Goal: Task Accomplishment & Management: Complete application form

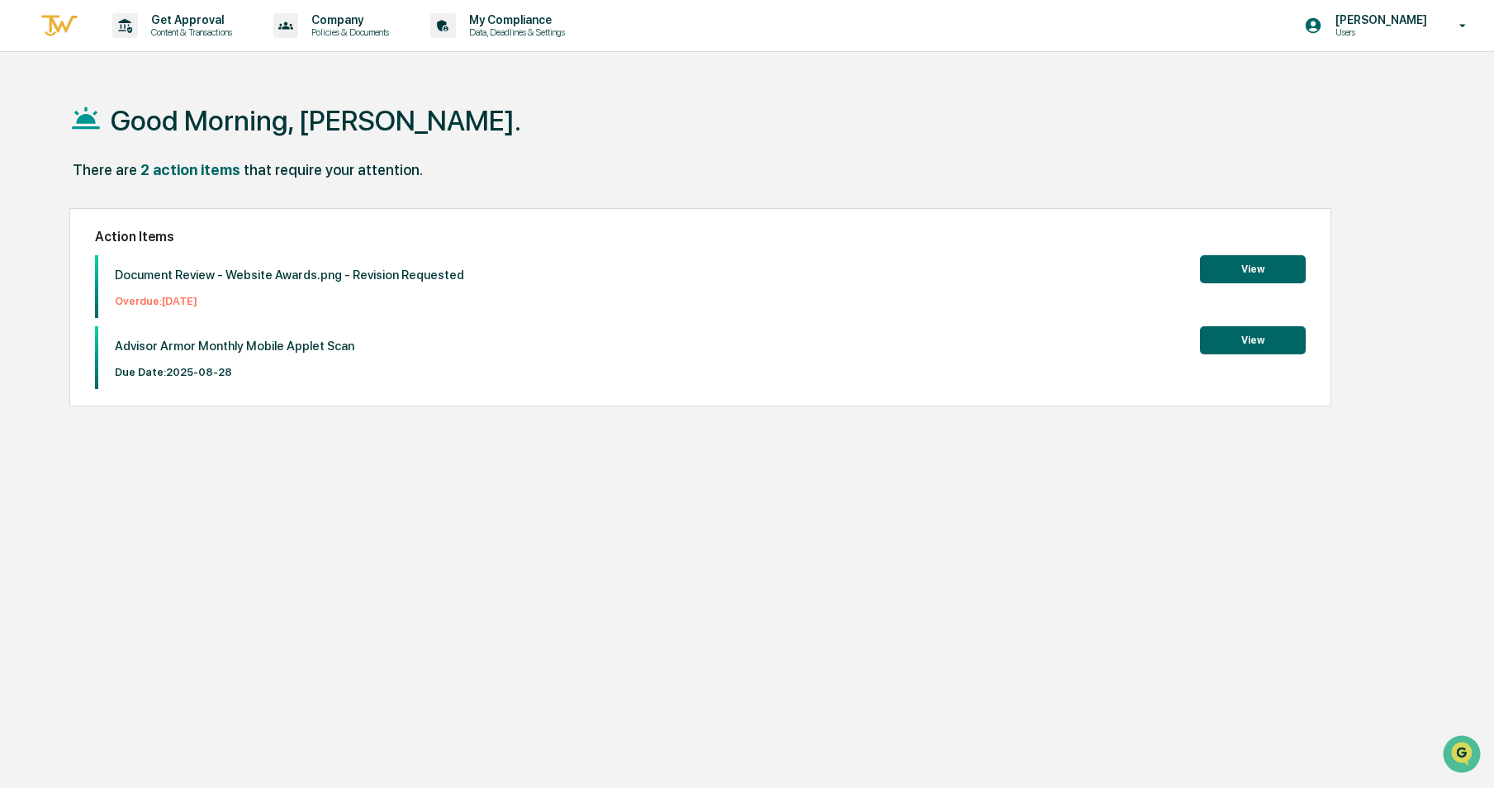
click at [835, 552] on div "Good Morning, [PERSON_NAME]. There are 2 action items that require your attenti…" at bounding box center [742, 472] width 1394 height 788
click at [192, 29] on p "Content & Transactions" at bounding box center [189, 32] width 102 height 12
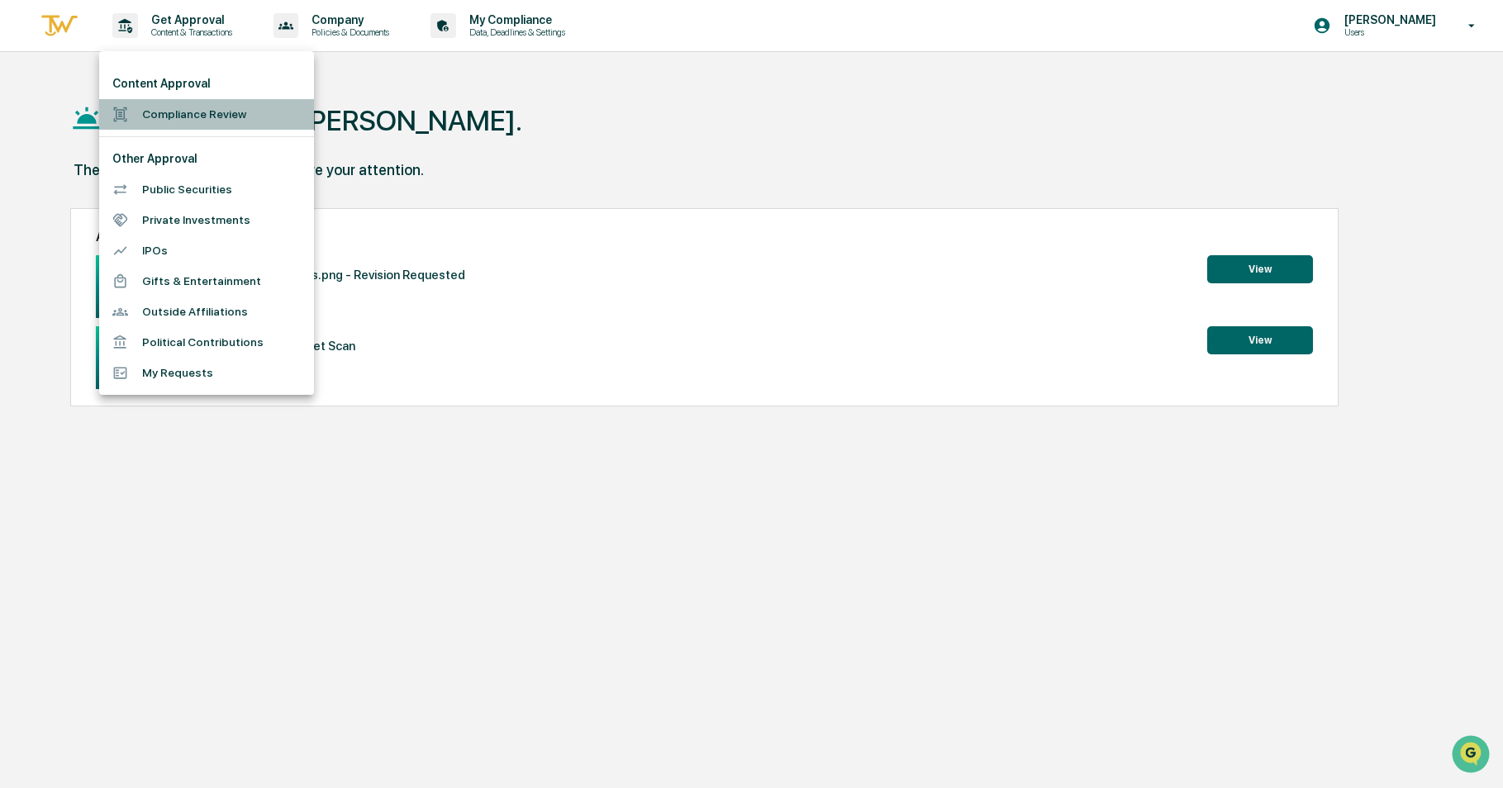
click at [164, 105] on li "Compliance Review" at bounding box center [206, 114] width 215 height 31
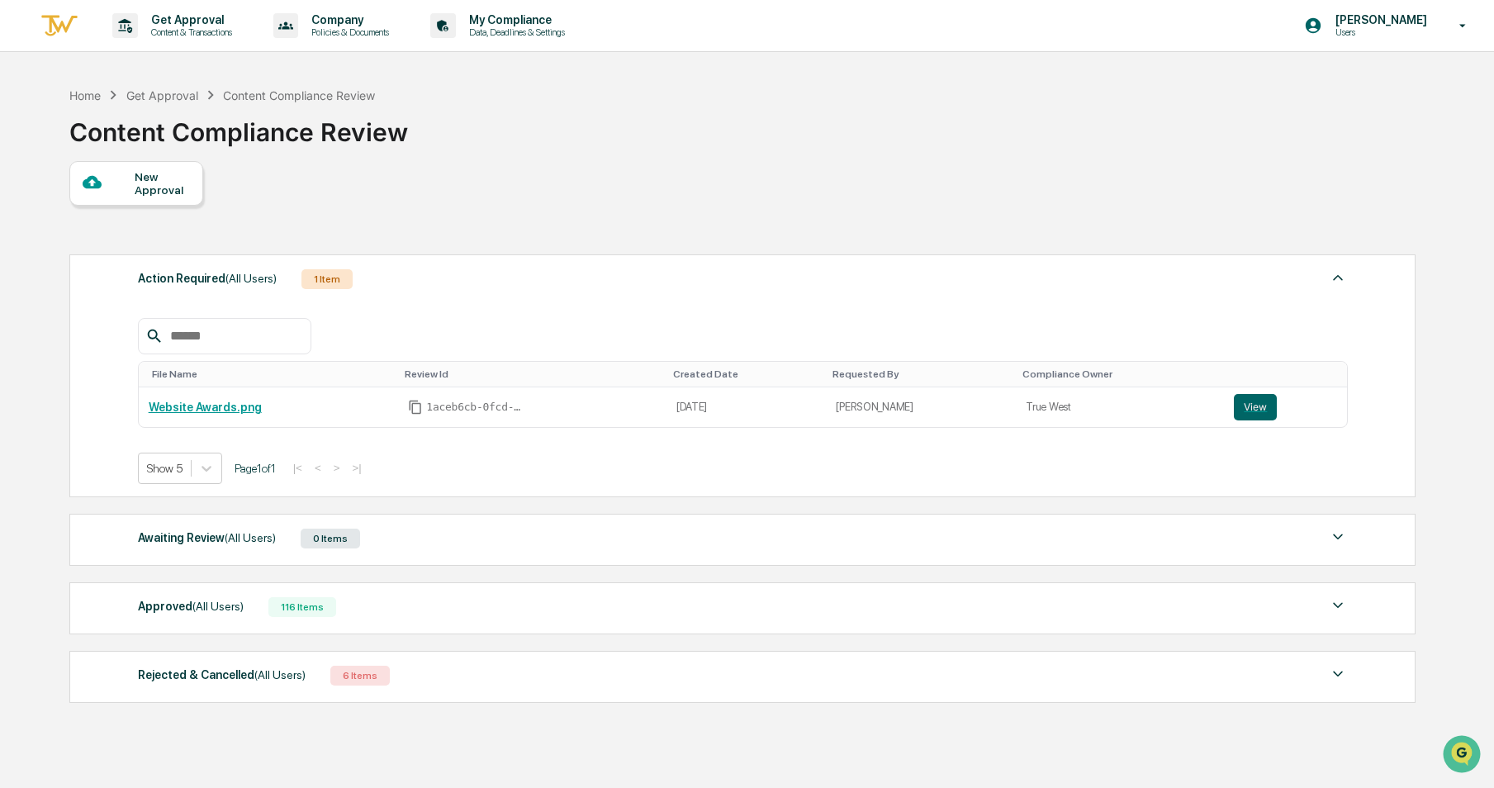
click at [127, 202] on div "New Approval" at bounding box center [136, 183] width 134 height 45
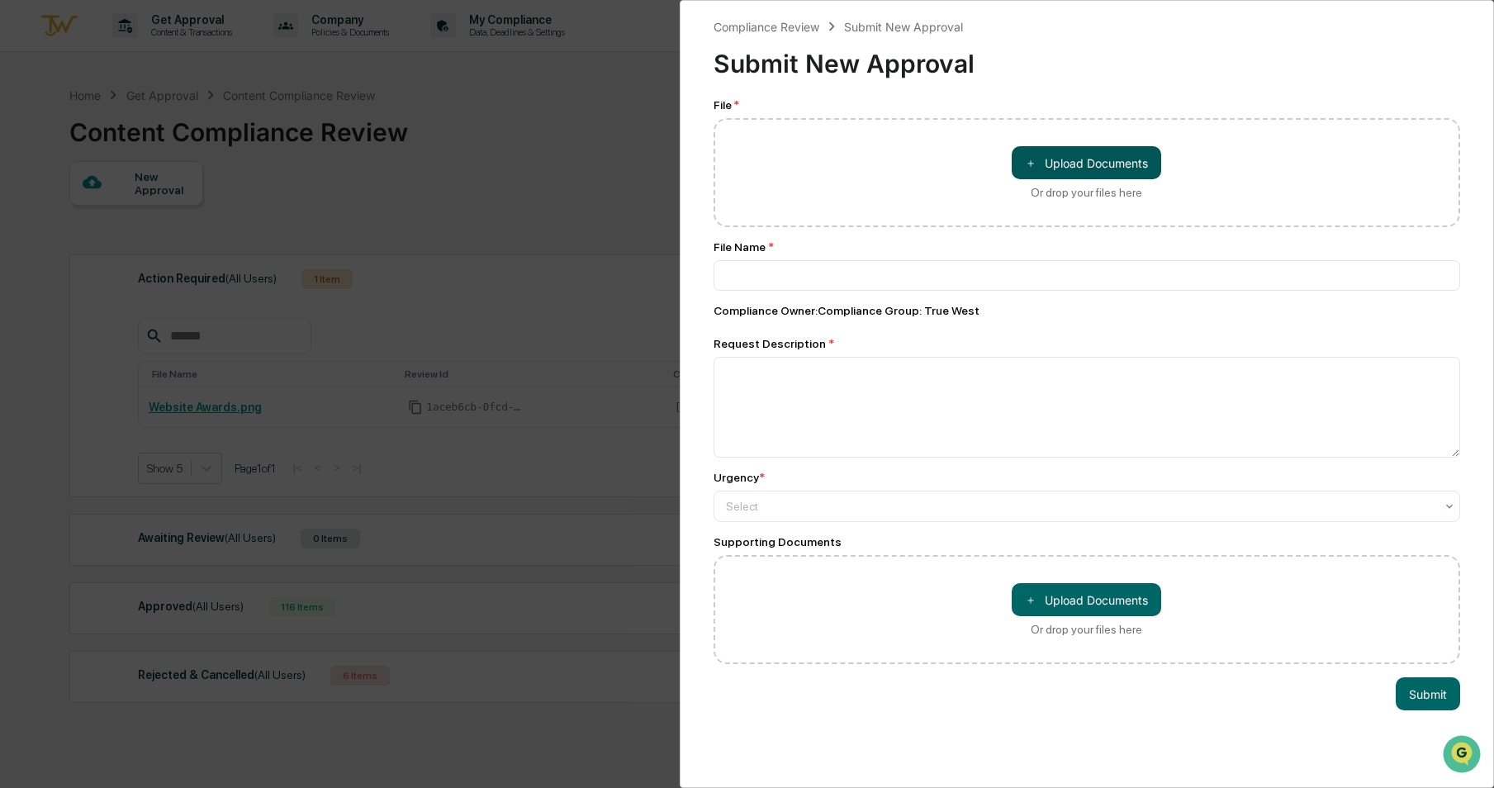
click at [1042, 161] on button "＋ Upload Documents" at bounding box center [1087, 162] width 150 height 33
click at [1056, 160] on button "＋ Upload Documents" at bounding box center [1087, 162] width 150 height 33
type input "**********"
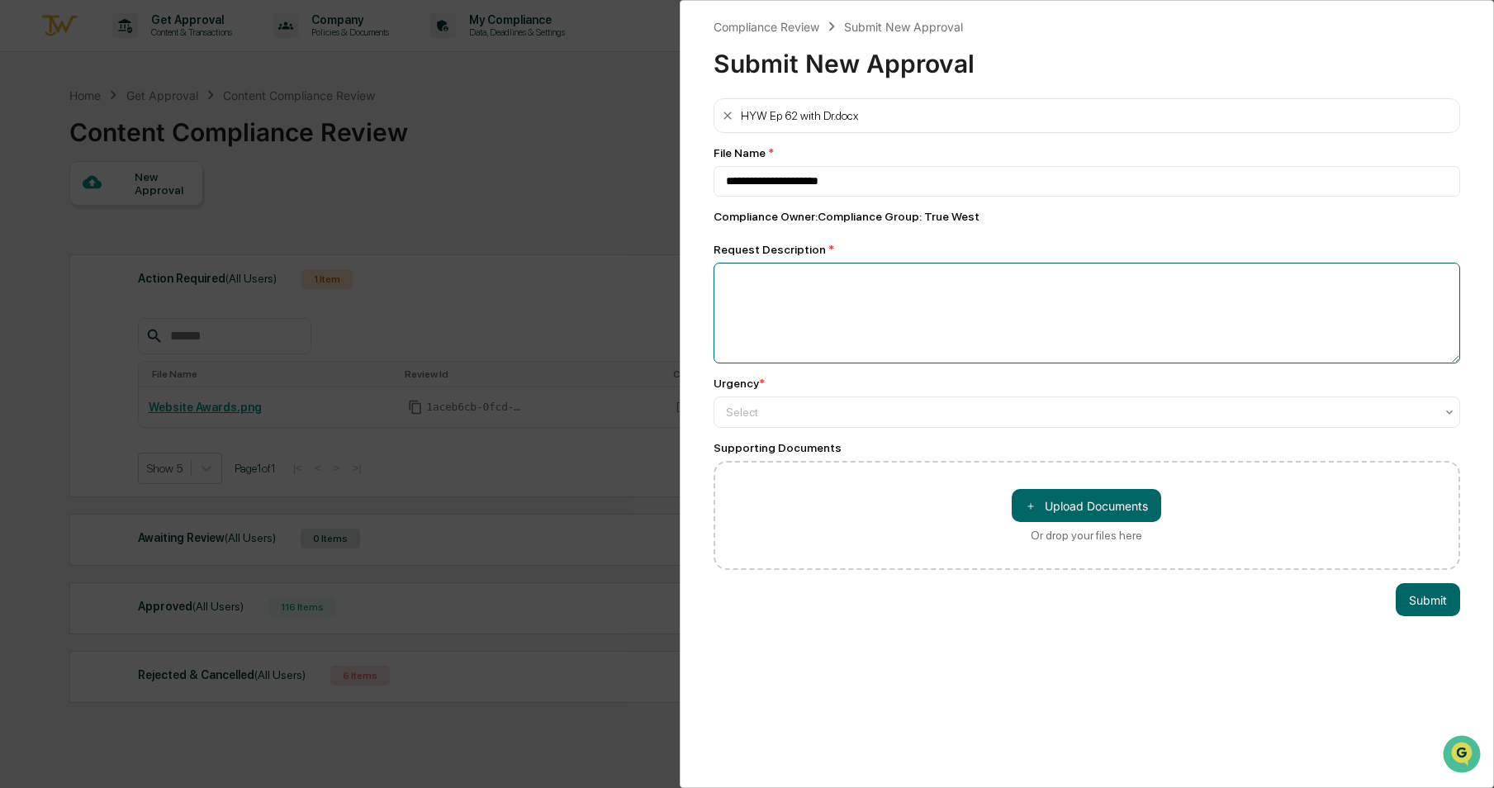
click at [968, 356] on textarea at bounding box center [1088, 313] width 748 height 101
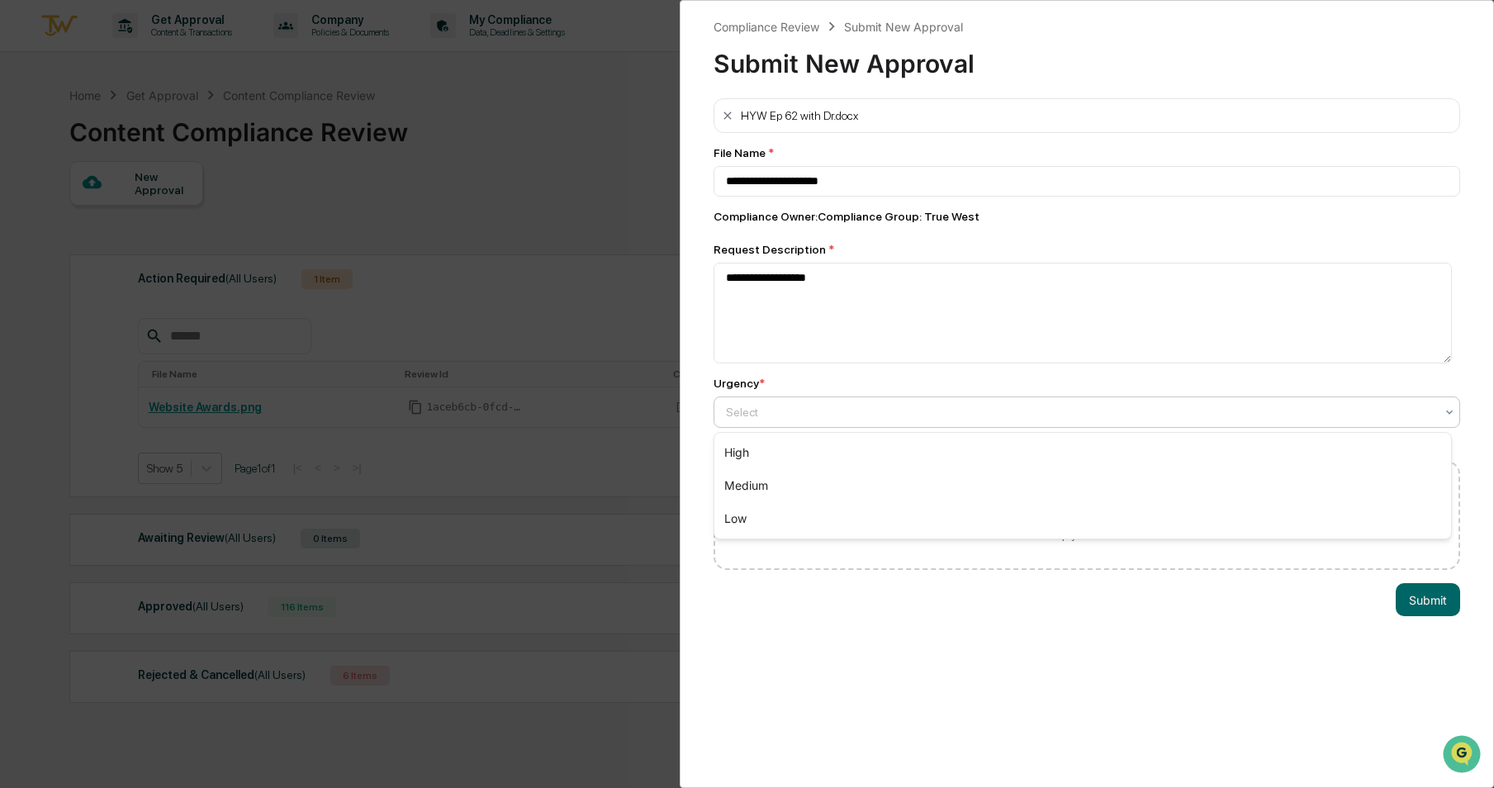
click at [944, 410] on div at bounding box center [1081, 412] width 710 height 17
click at [903, 479] on div "Medium" at bounding box center [1084, 485] width 738 height 33
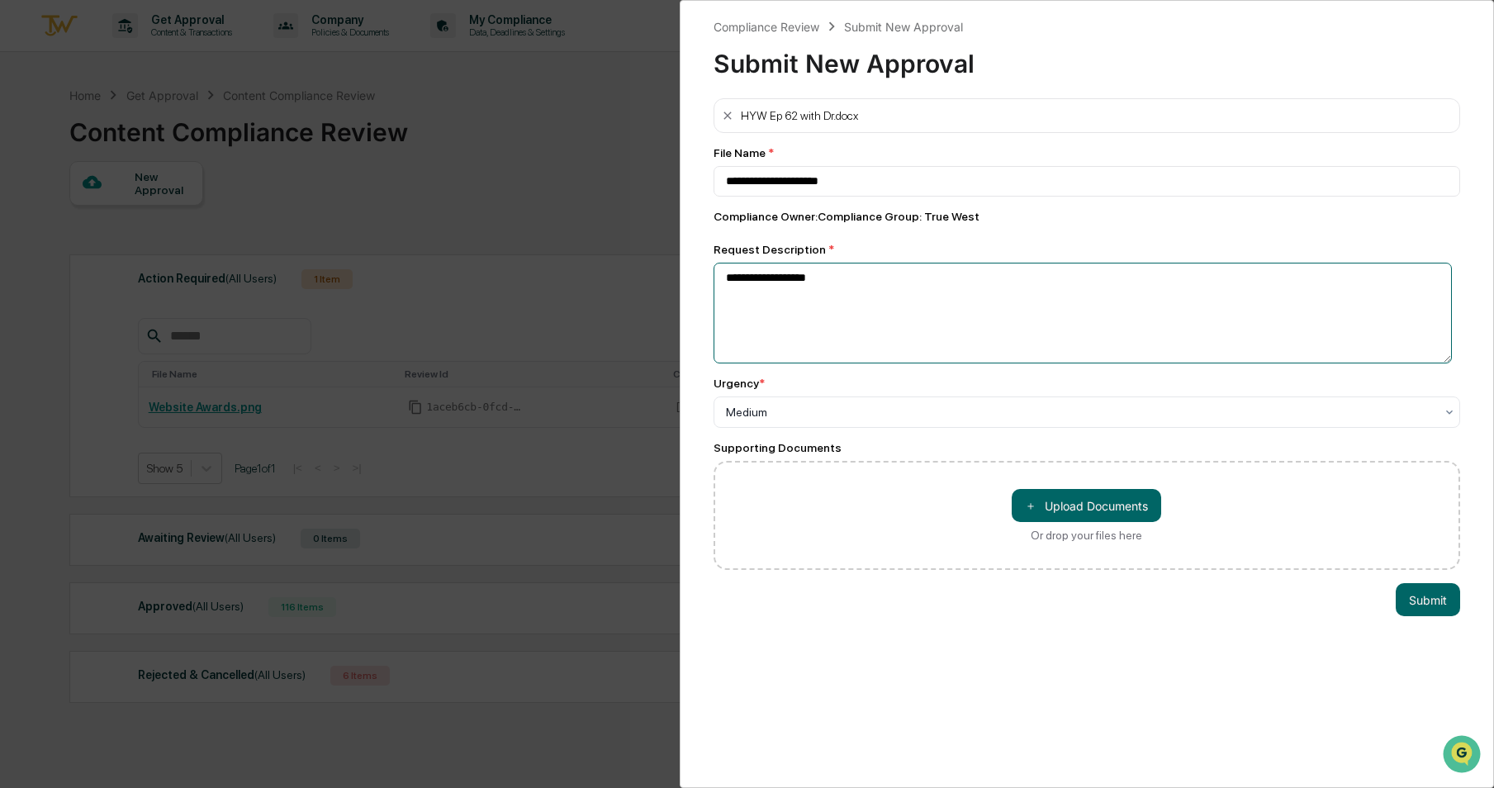
click at [900, 304] on textarea "**********" at bounding box center [1083, 313] width 739 height 101
type textarea "**********"
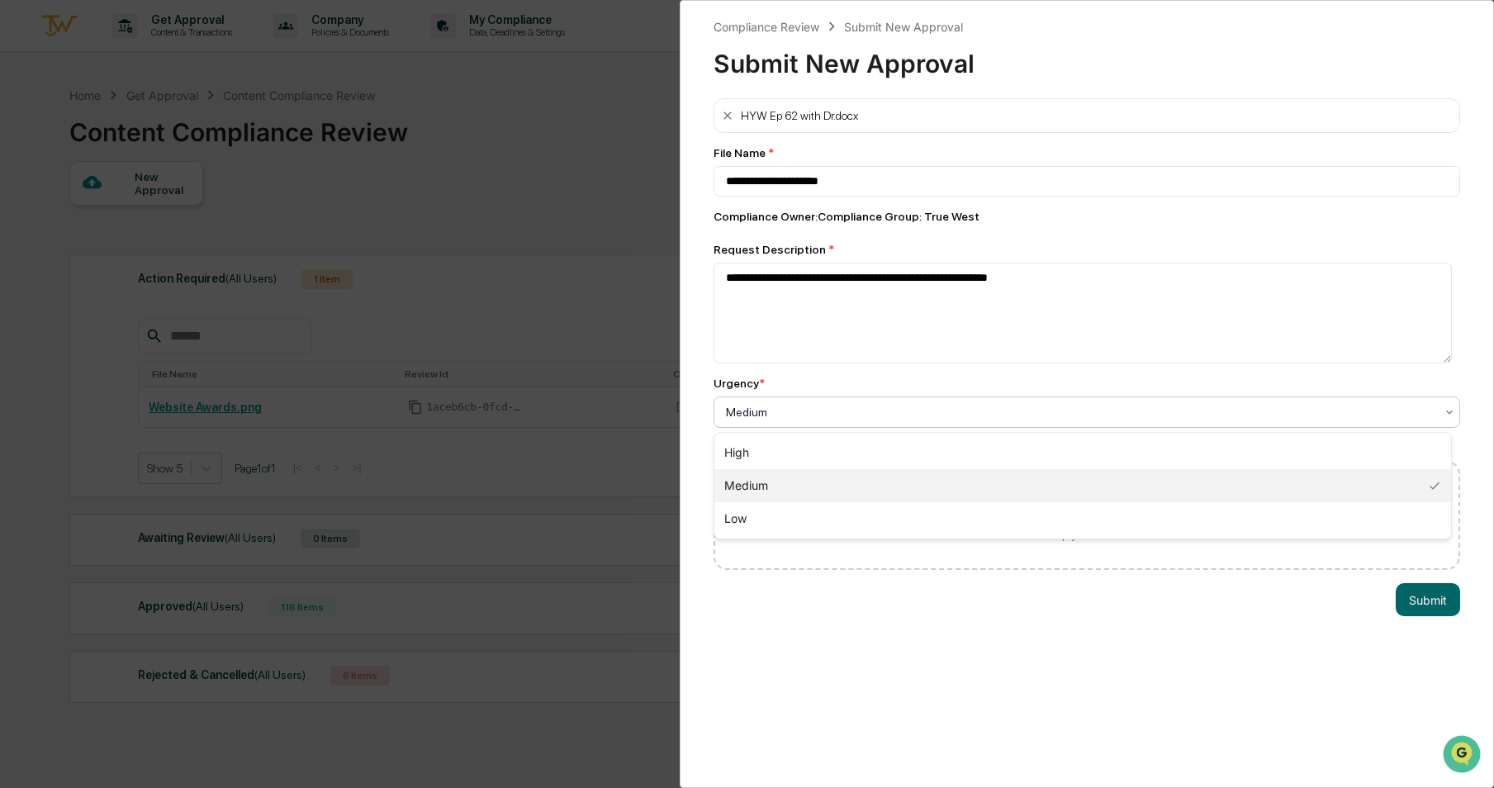
click at [953, 428] on div "Medium" at bounding box center [1088, 412] width 748 height 31
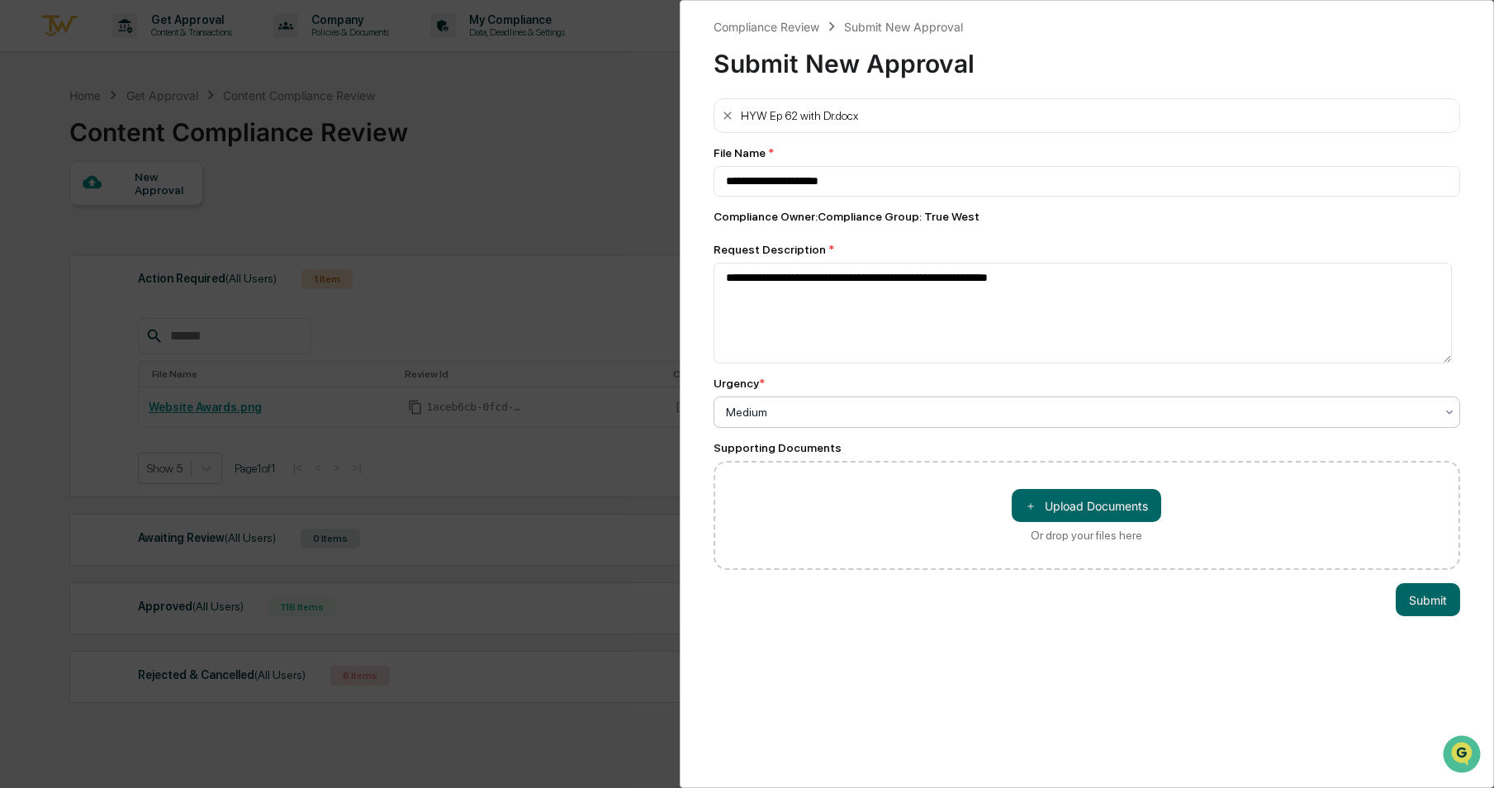
click at [953, 428] on div "Medium" at bounding box center [1088, 412] width 748 height 31
click at [1405, 602] on button "Submit" at bounding box center [1428, 599] width 64 height 33
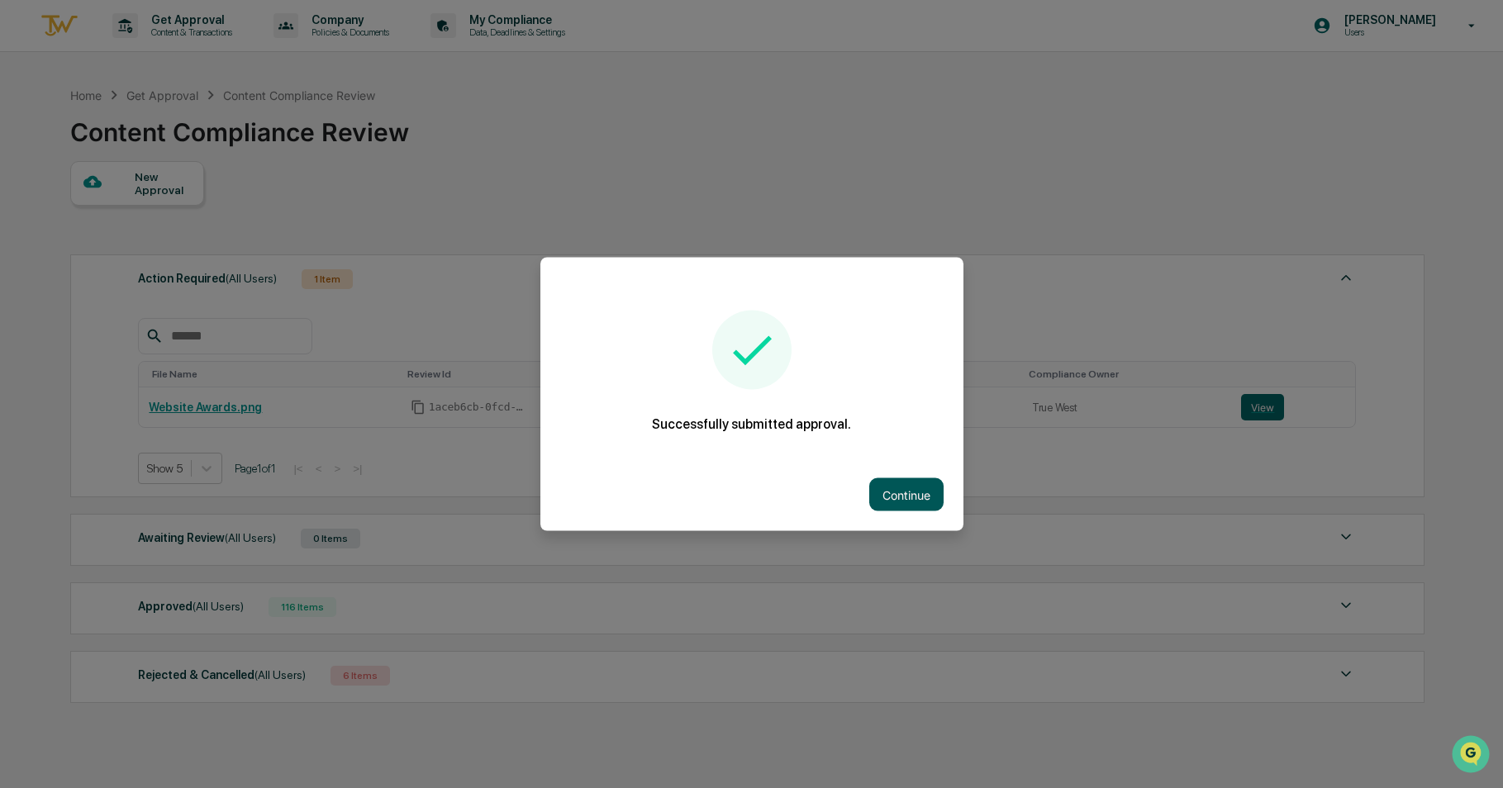
click at [912, 480] on button "Continue" at bounding box center [906, 494] width 74 height 33
